Goal: Information Seeking & Learning: Learn about a topic

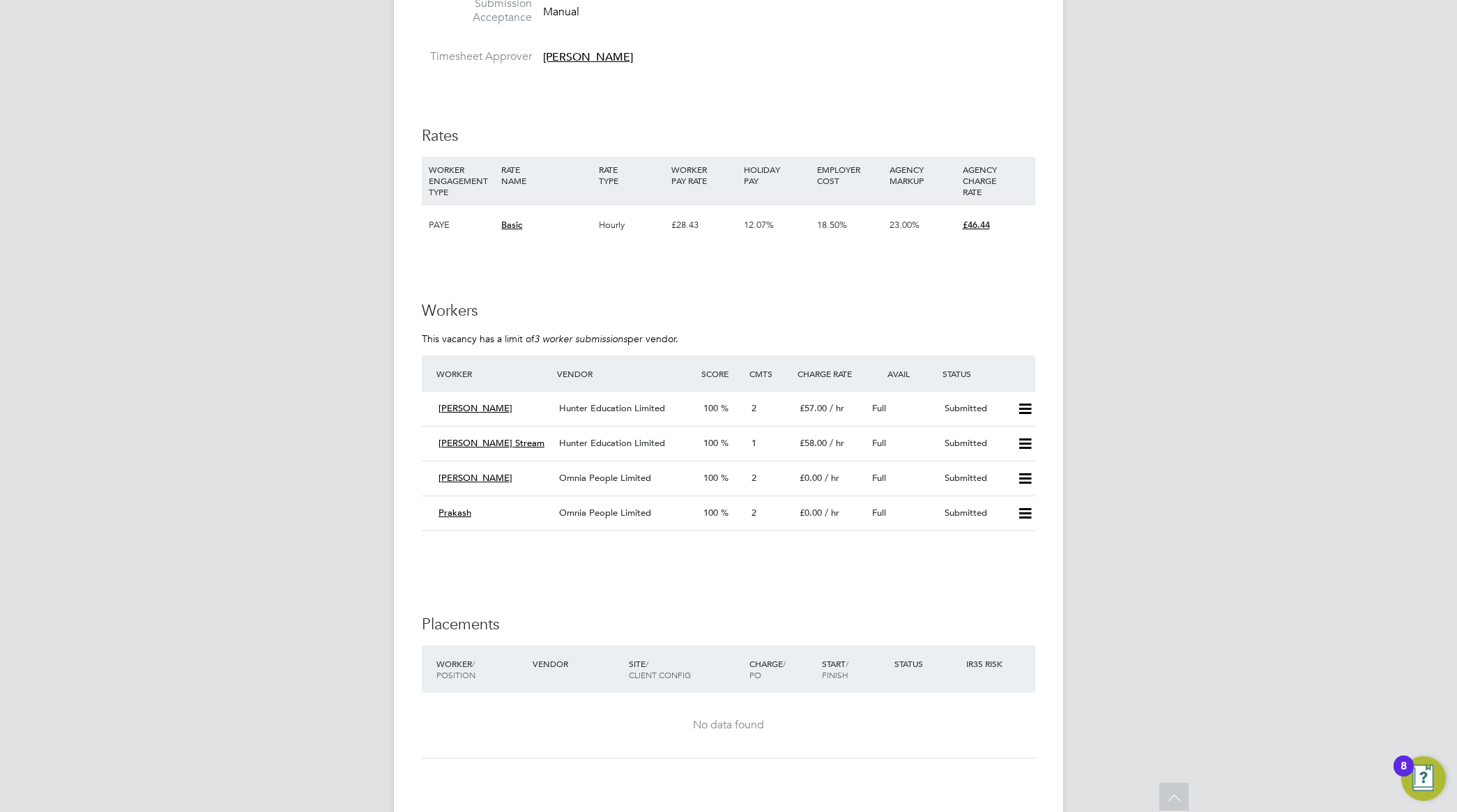
scroll to position [2614, 0]
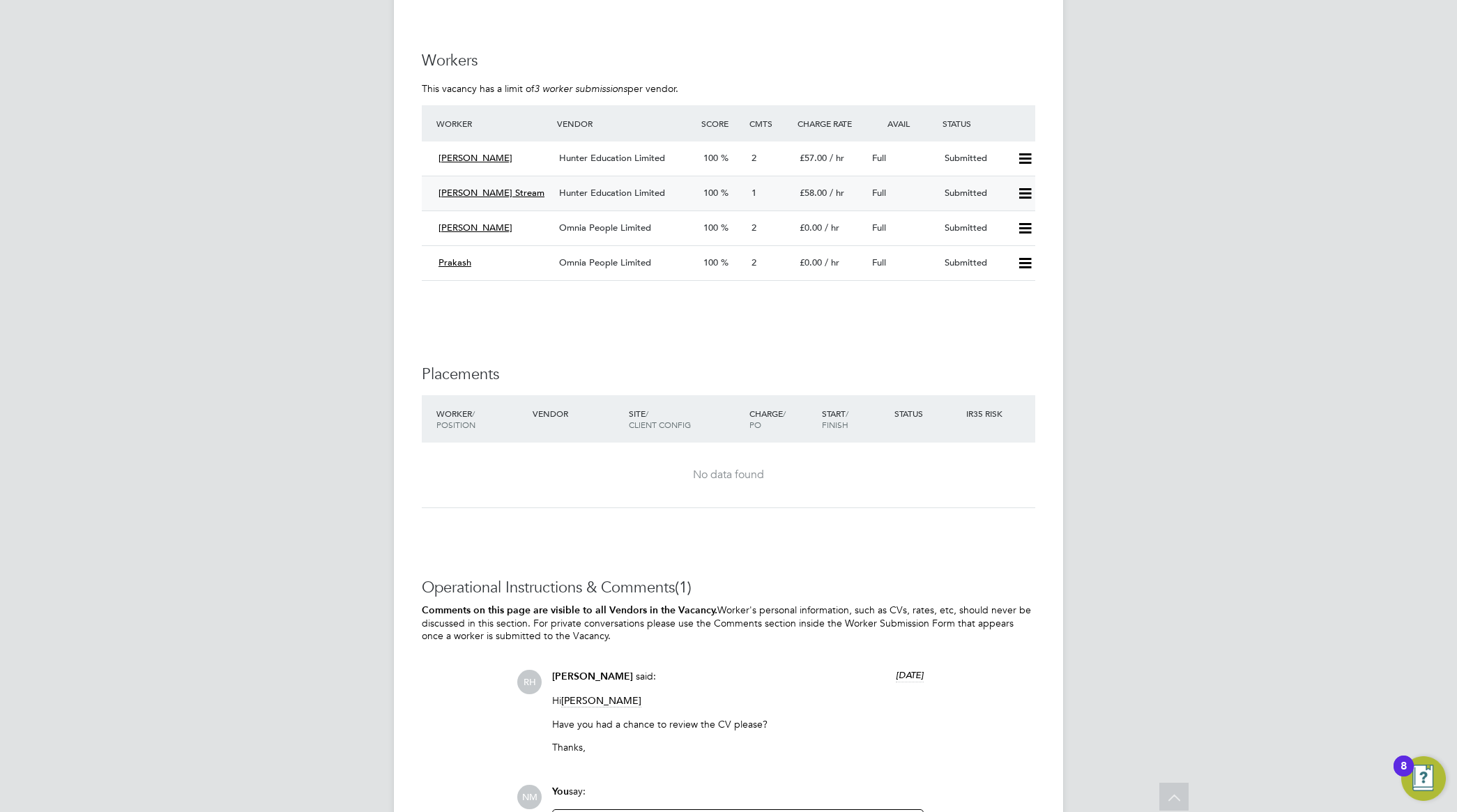
click at [577, 194] on span "Hunter Education Limited" at bounding box center [612, 192] width 106 height 12
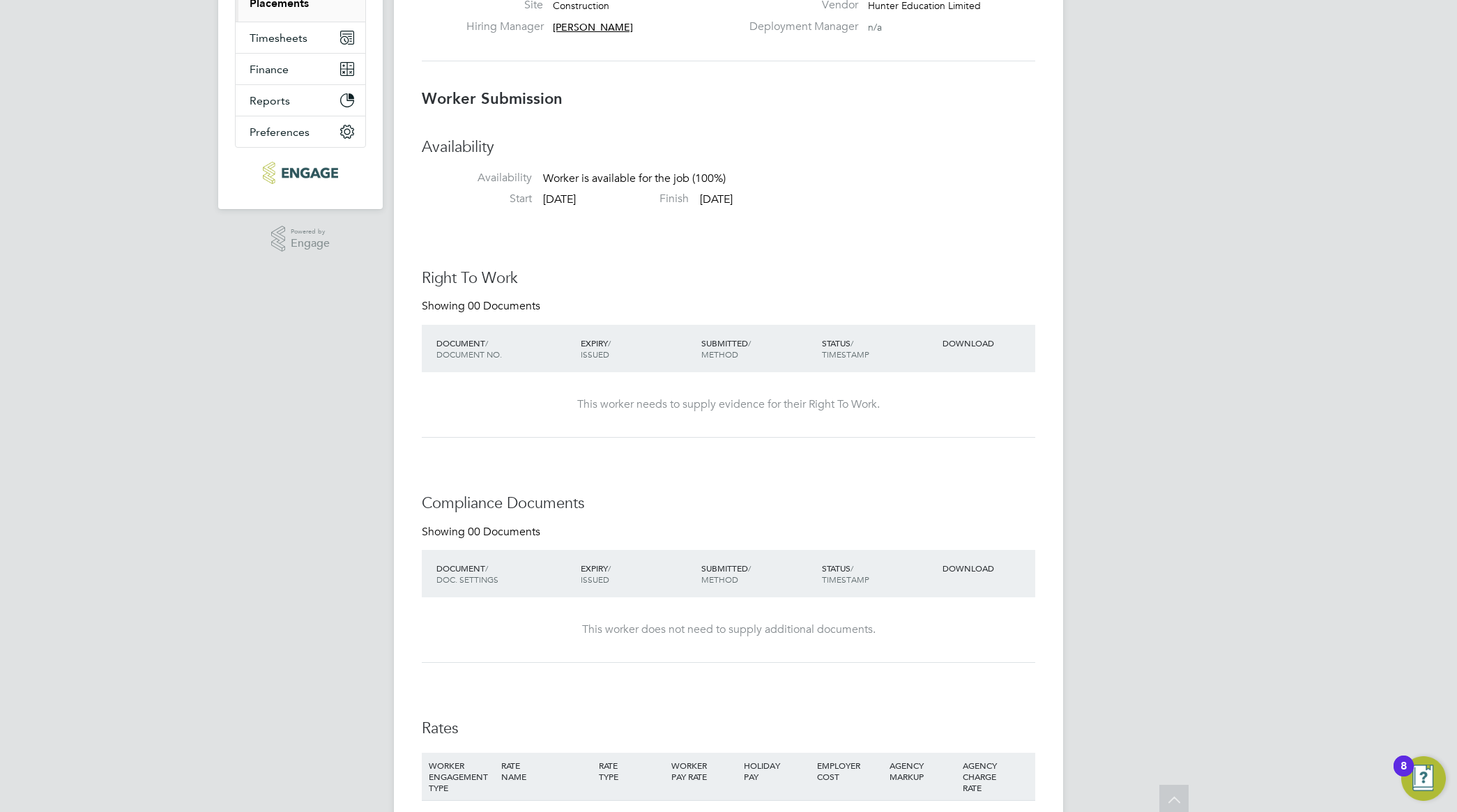
scroll to position [261, 0]
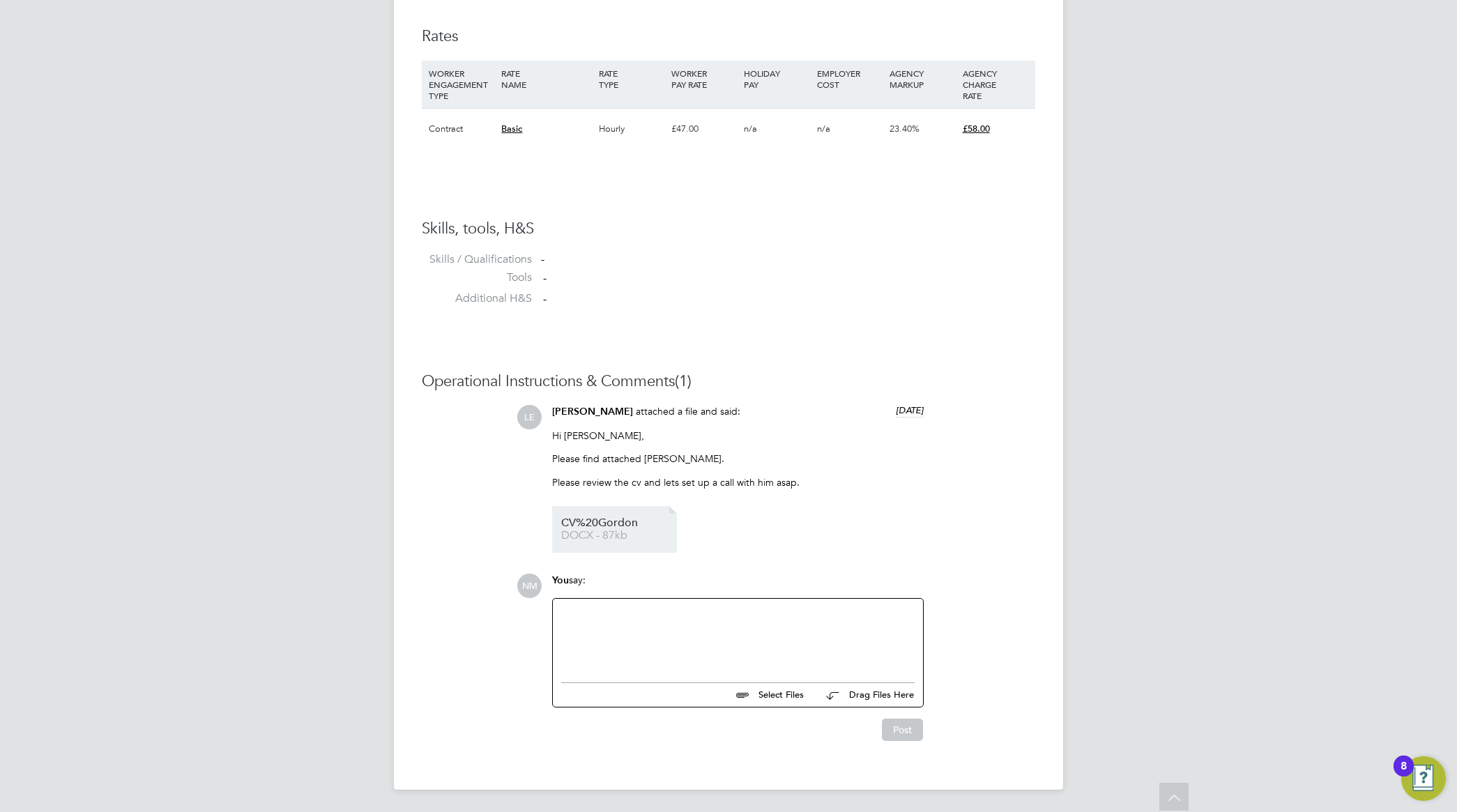
click at [604, 523] on span "CV%20Gordon" at bounding box center [617, 523] width 112 height 11
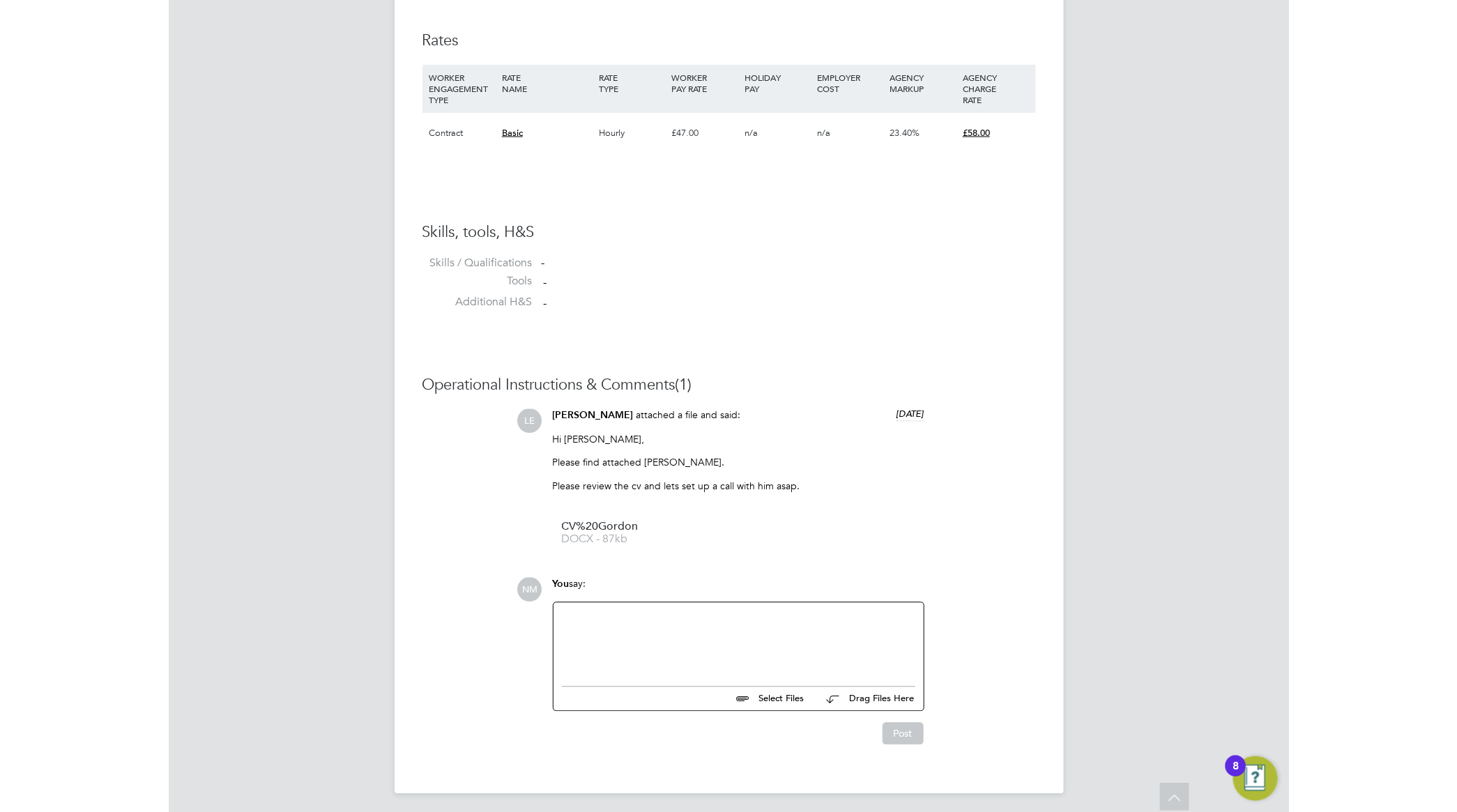
scroll to position [946, 0]
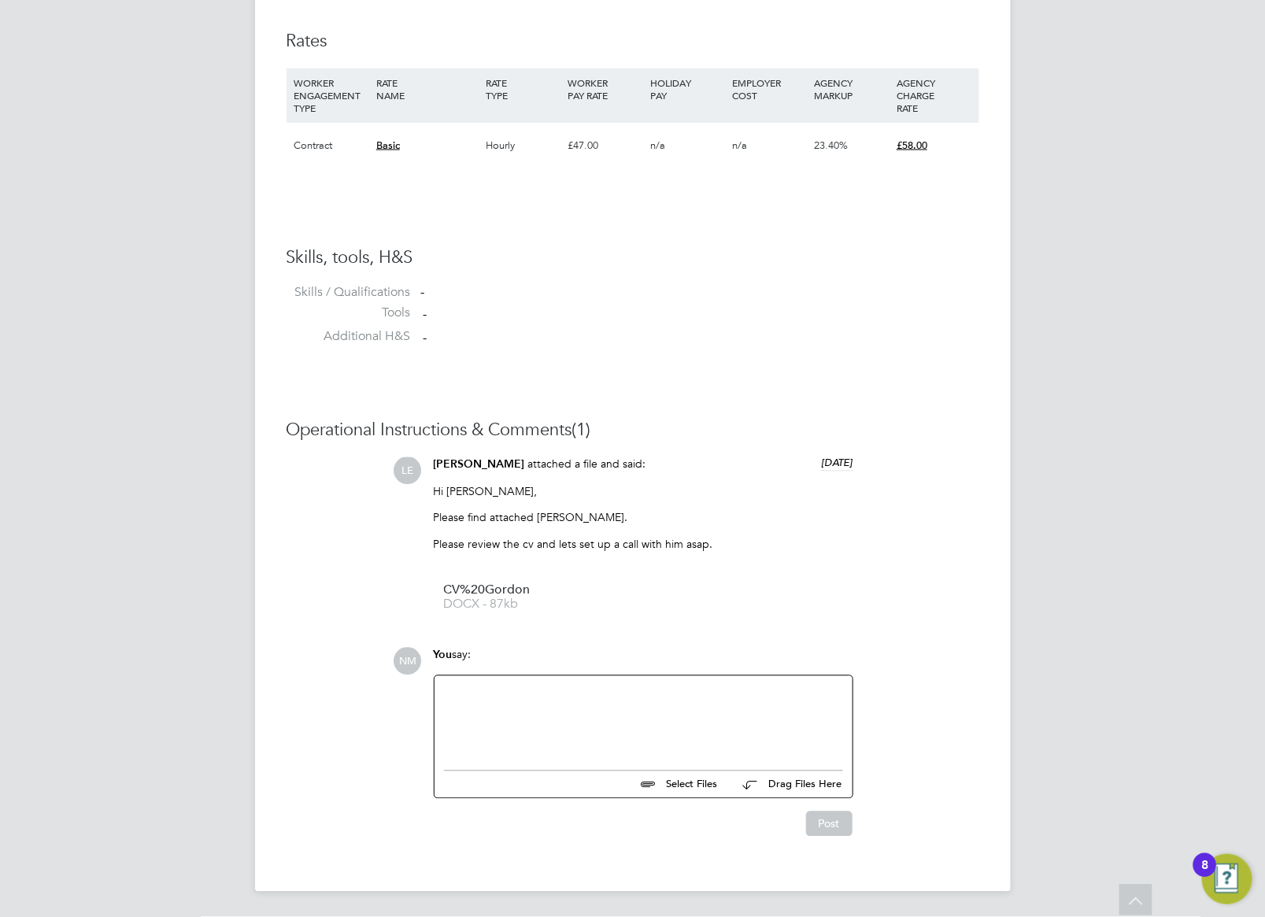
click at [545, 701] on div at bounding box center [643, 720] width 399 height 68
drag, startPoint x: 531, startPoint y: 468, endPoint x: 431, endPoint y: 465, distance: 100.8
click at [431, 465] on div "Laurence Elkington attached a file and said: 5 days ago Hi Natan, Please find a…" at bounding box center [643, 540] width 435 height 167
copy span "Laurence Elkington"
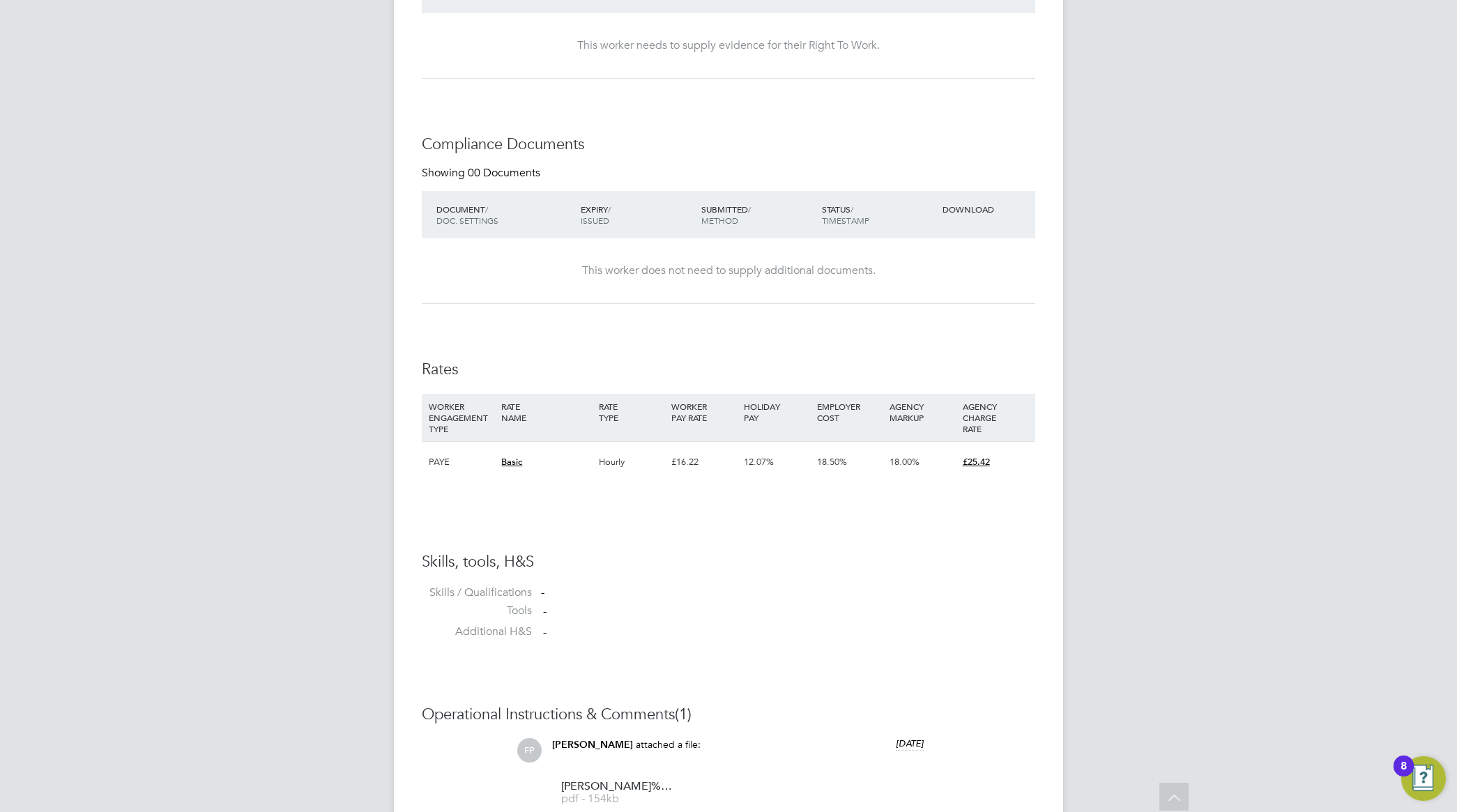
scroll to position [876, 0]
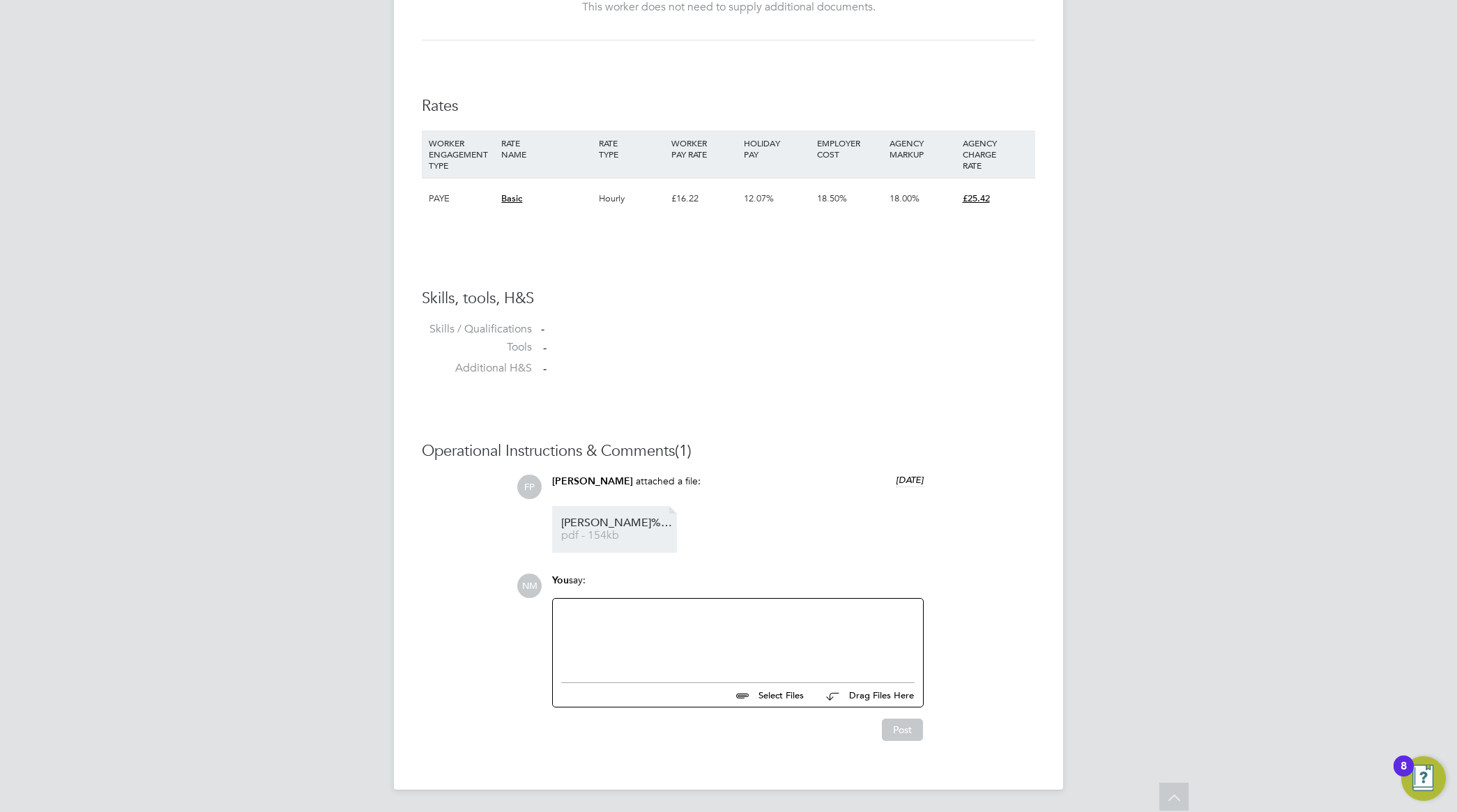
click at [632, 525] on span "[PERSON_NAME]%20Maxwell%20Lawrence%20-%20MH%20CV" at bounding box center [617, 523] width 112 height 11
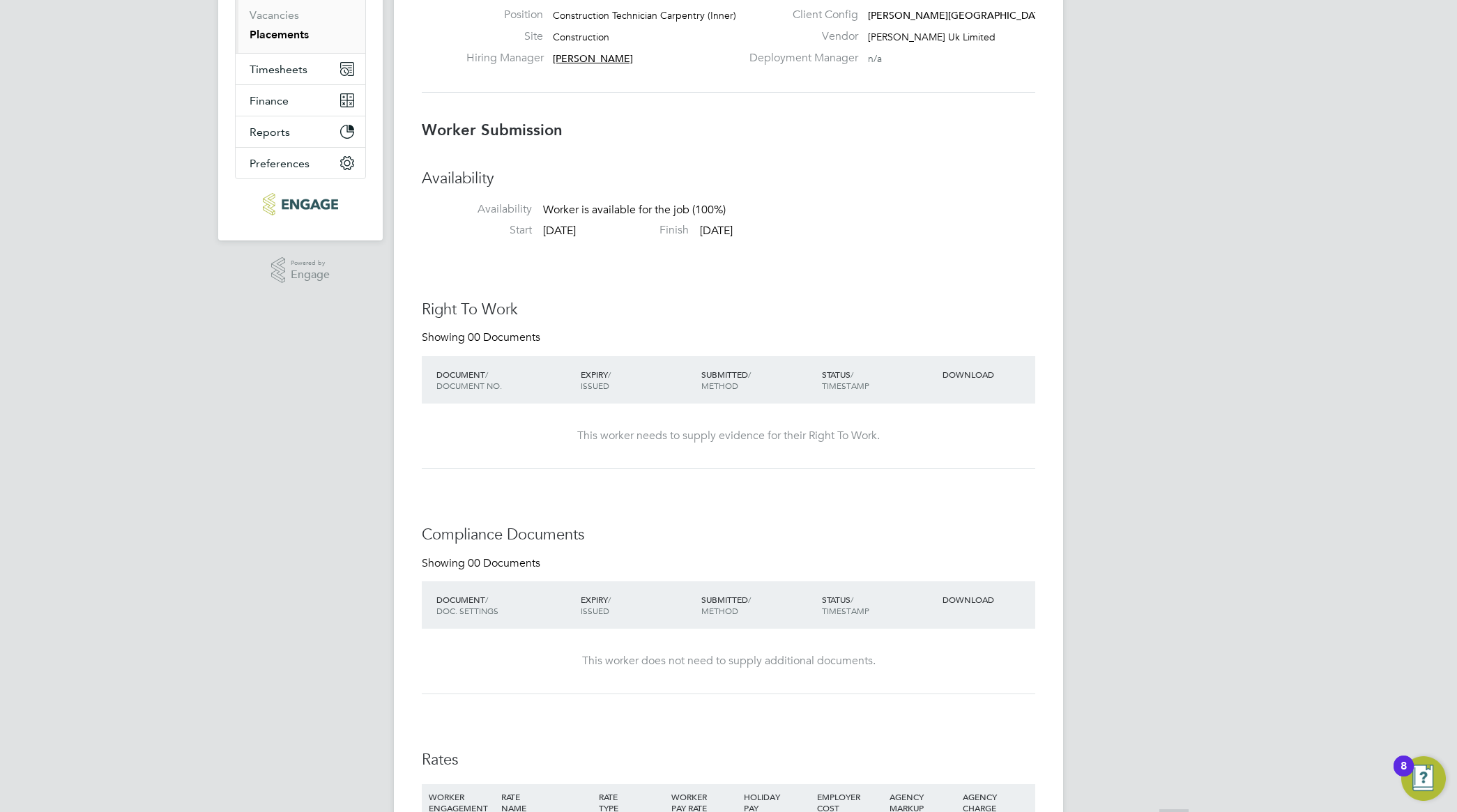
scroll to position [440, 0]
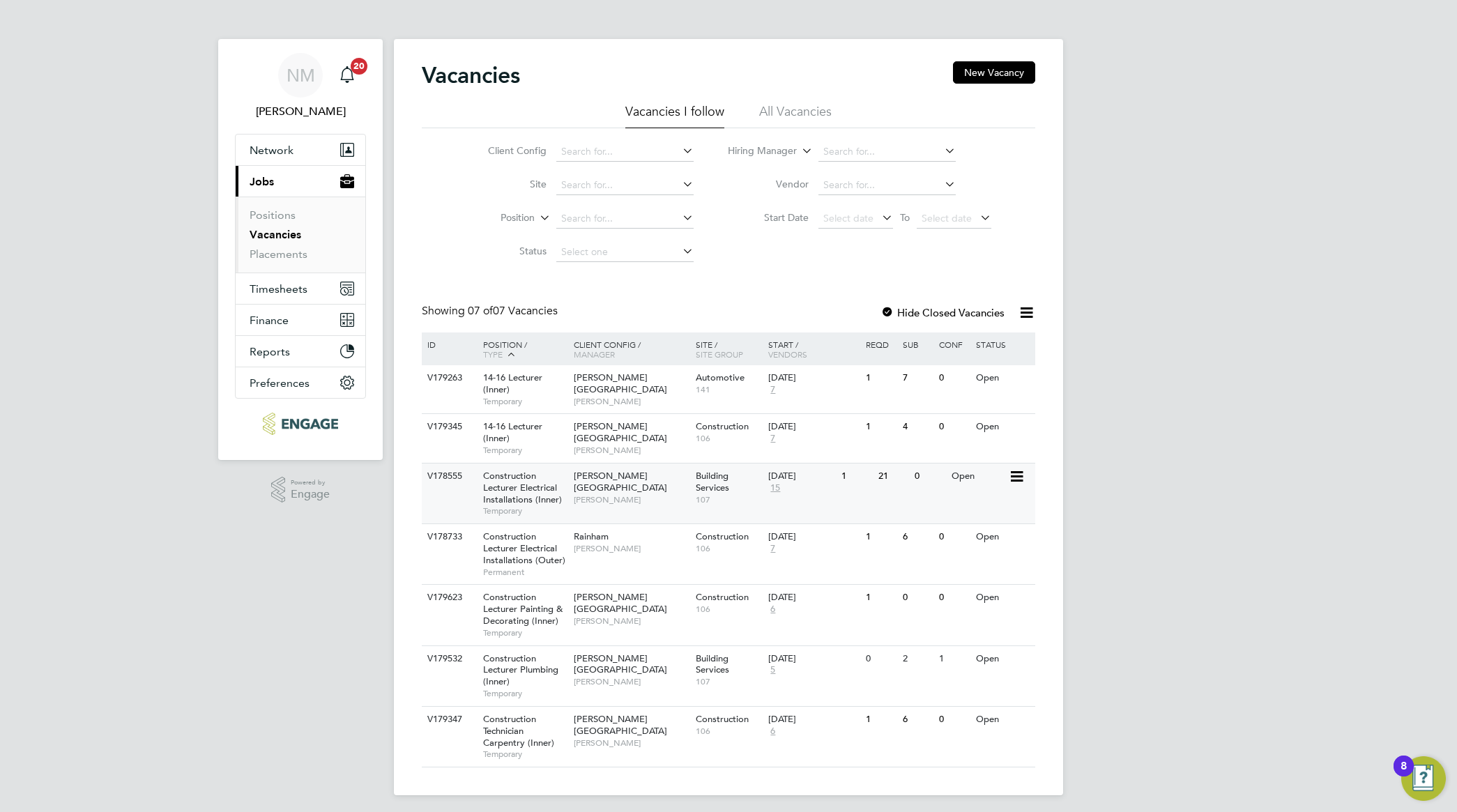
scroll to position [7, 0]
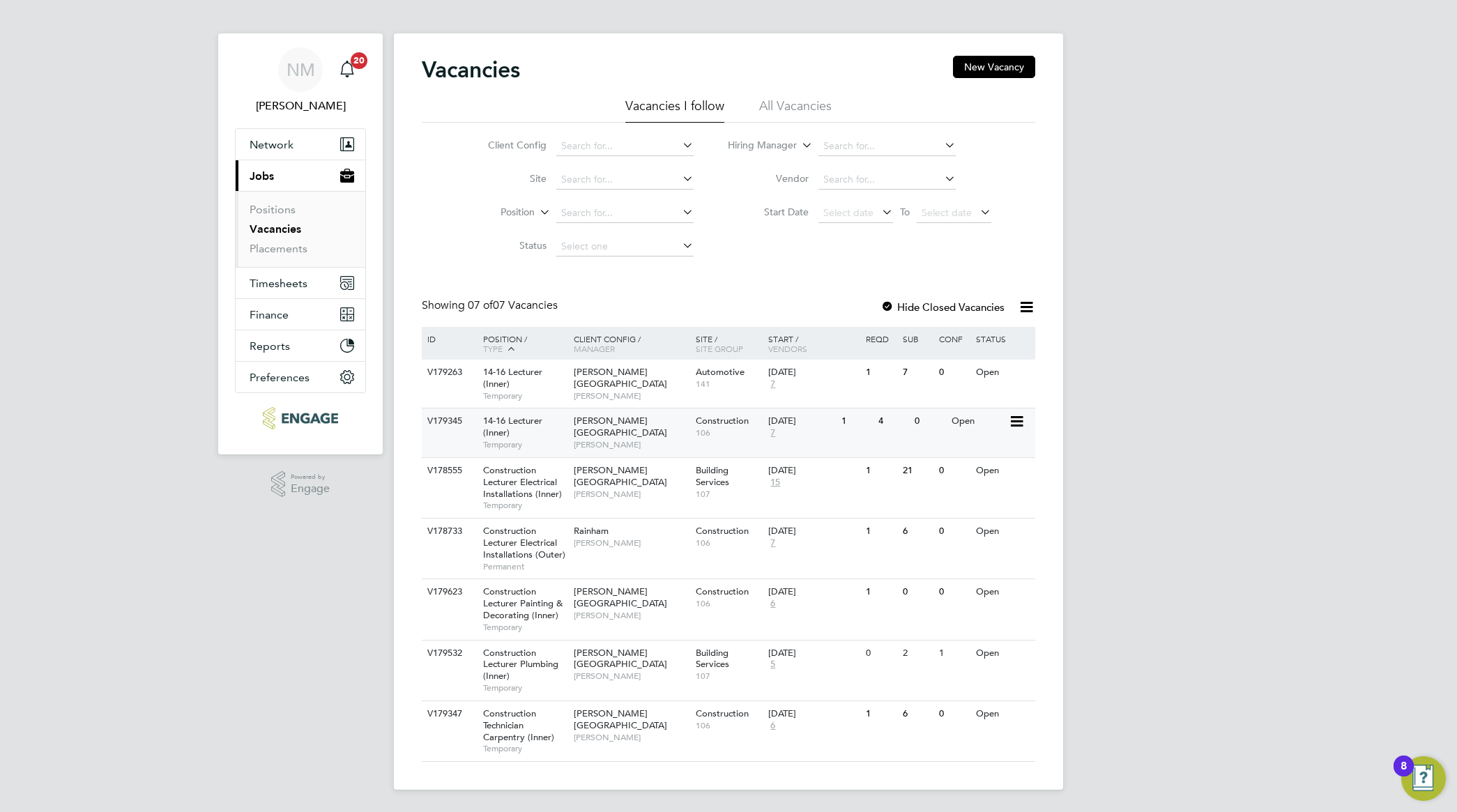
click at [500, 430] on span "14-16 Lecturer (Inner)" at bounding box center [512, 426] width 59 height 24
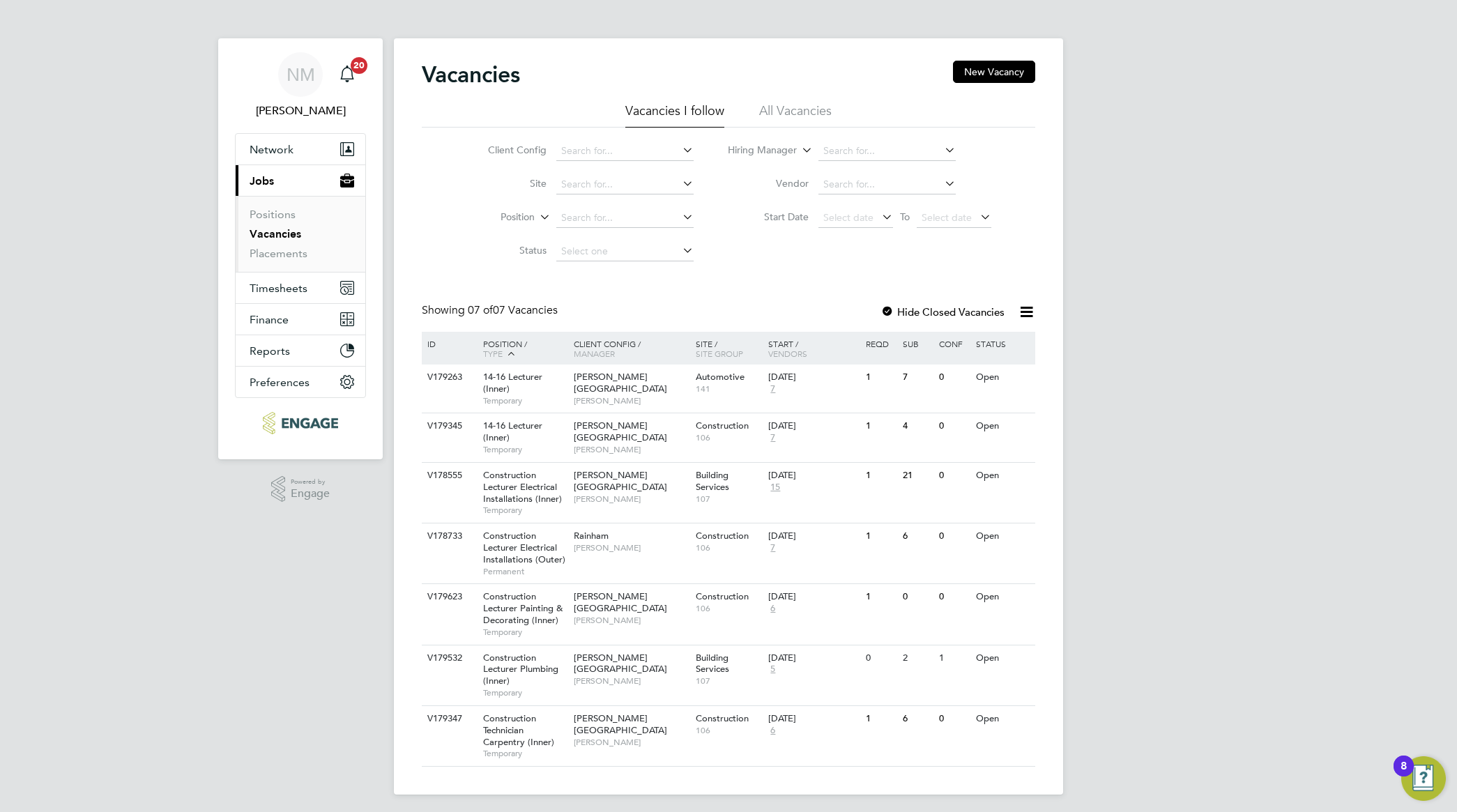
scroll to position [0, 0]
click at [287, 237] on link "Vacancies" at bounding box center [275, 234] width 51 height 13
click at [709, 726] on span "106" at bounding box center [729, 731] width 66 height 12
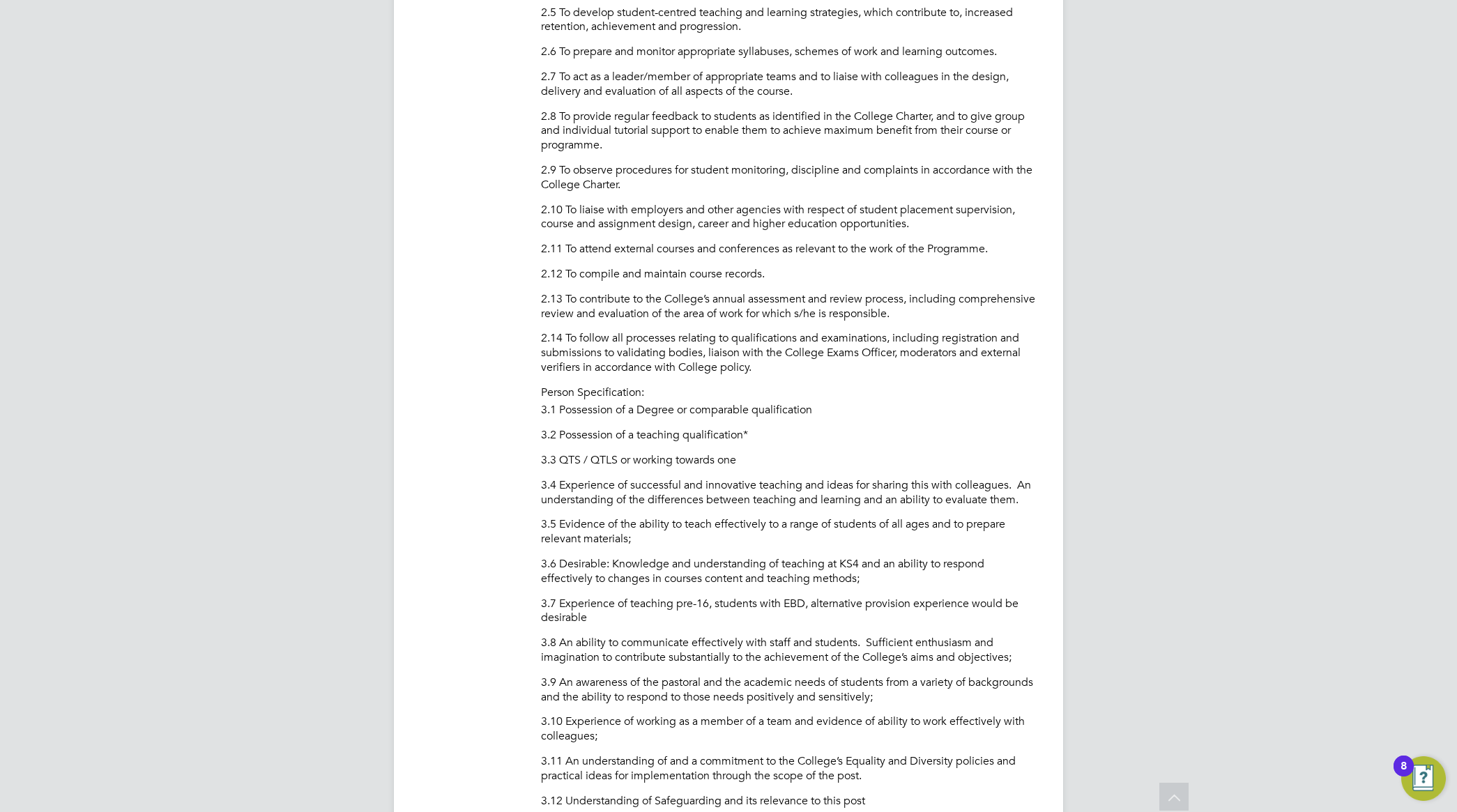
scroll to position [1046, 0]
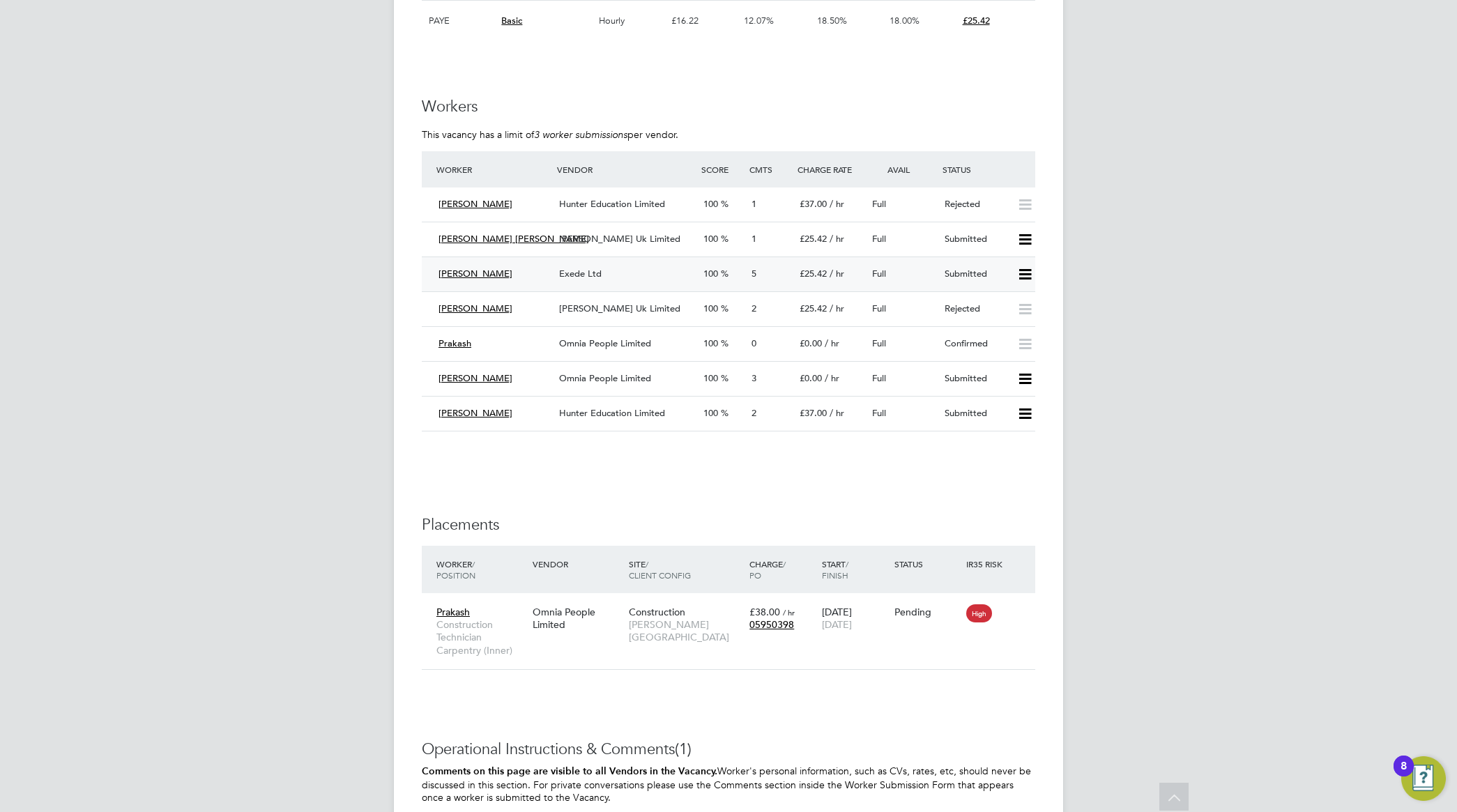
click at [567, 276] on span "Exede Ltd" at bounding box center [580, 273] width 43 height 12
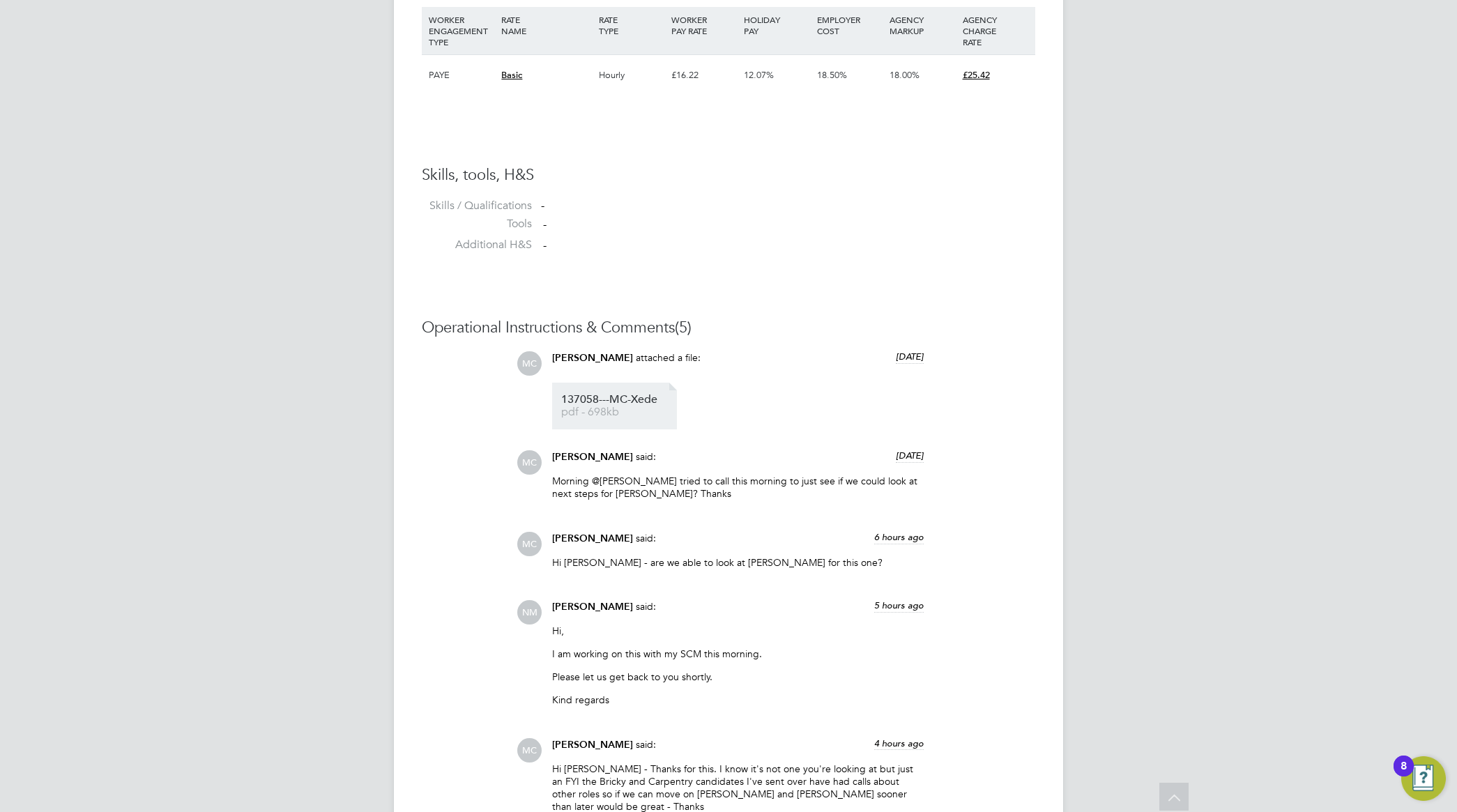
click at [608, 391] on li "137058---MC-Xede pdf - 698kb" at bounding box center [614, 406] width 125 height 47
click at [631, 411] on span "pdf - 698kb" at bounding box center [617, 413] width 112 height 11
